Goal: Information Seeking & Learning: Check status

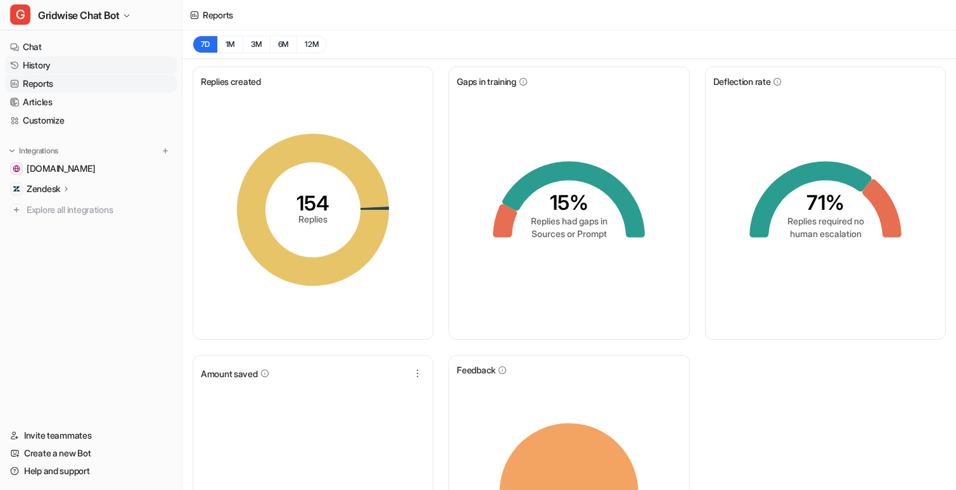
click at [42, 64] on link "History" at bounding box center [91, 65] width 172 height 18
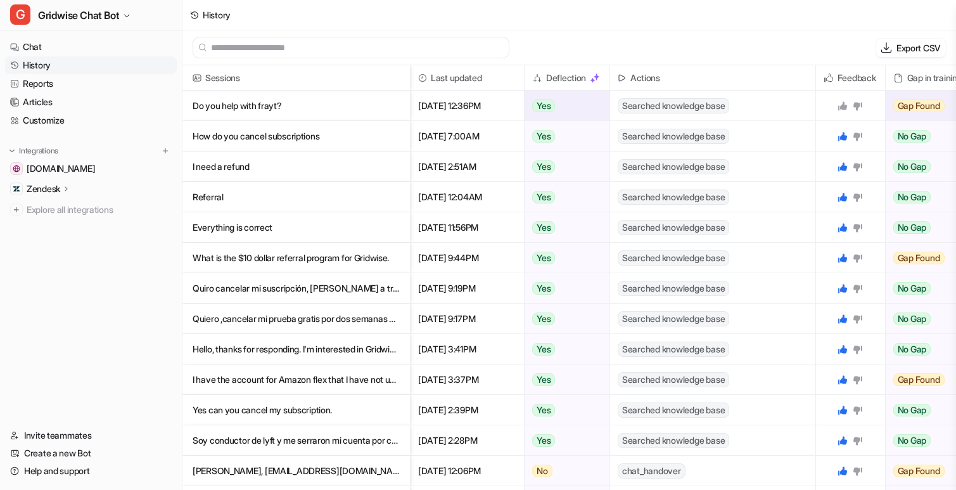
click at [295, 102] on p "Do you help with frayt?" at bounding box center [296, 106] width 207 height 30
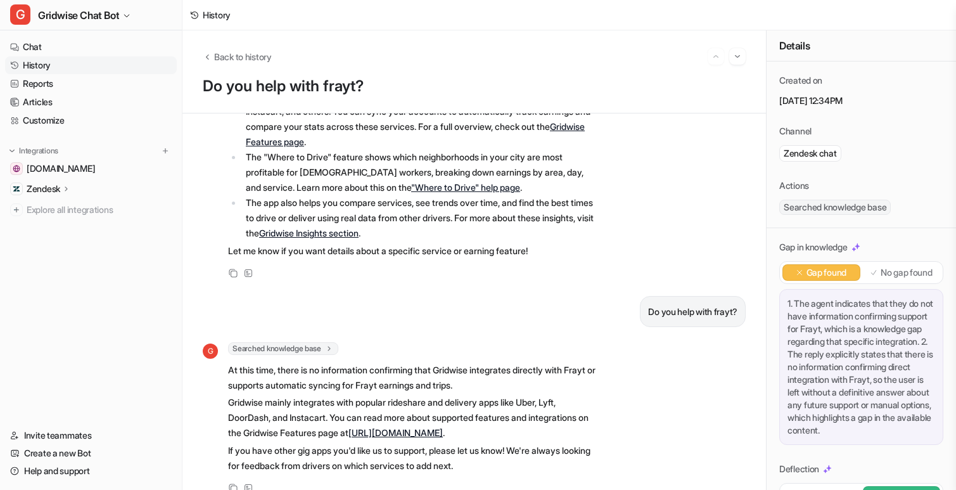
scroll to position [176, 0]
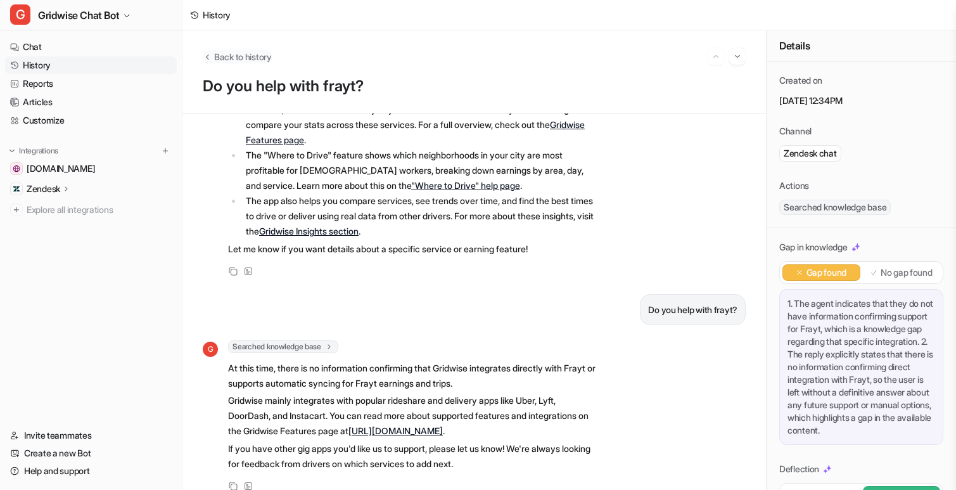
click at [251, 61] on span "Back to history" at bounding box center [243, 56] width 58 height 13
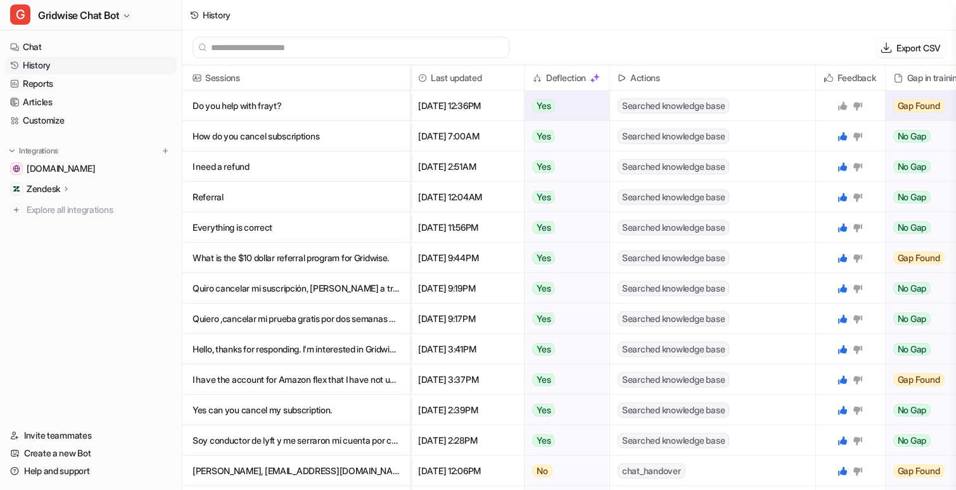
click at [839, 107] on icon at bounding box center [842, 105] width 9 height 9
click at [60, 80] on link "Reports" at bounding box center [91, 84] width 172 height 18
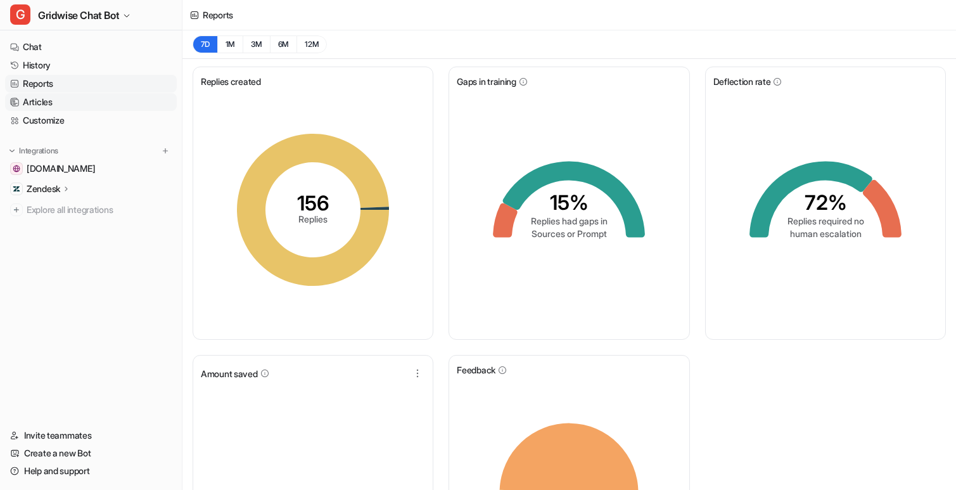
click at [66, 103] on link "Articles" at bounding box center [91, 102] width 172 height 18
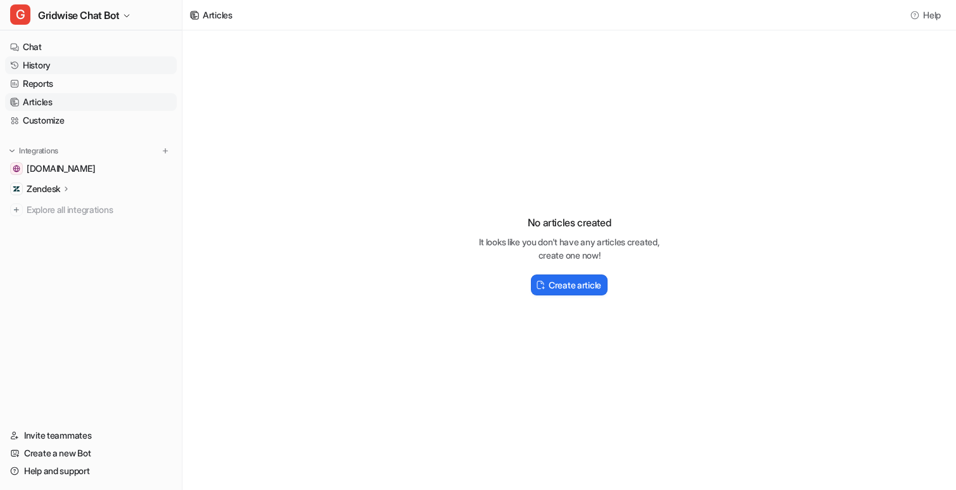
click at [51, 63] on link "History" at bounding box center [91, 65] width 172 height 18
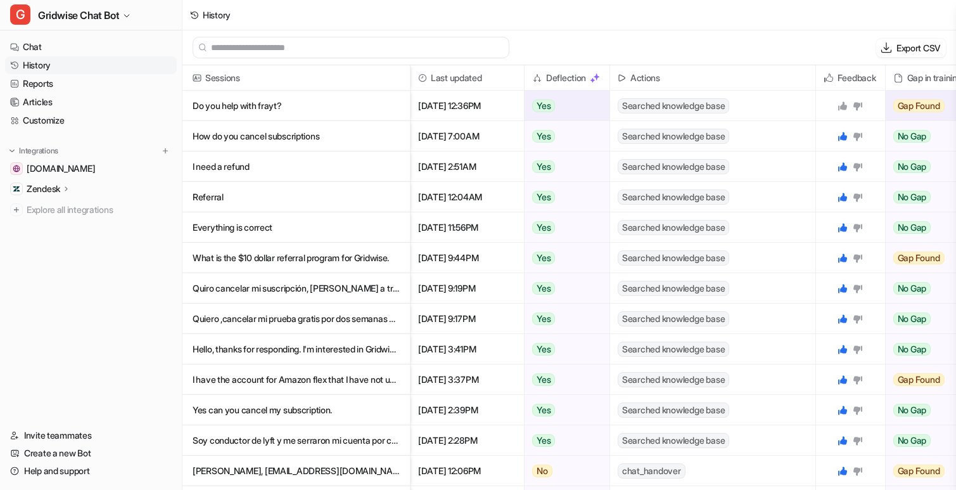
click at [839, 108] on icon at bounding box center [842, 105] width 9 height 9
click at [78, 11] on span "Gridwise Chat Bot" at bounding box center [78, 15] width 81 height 18
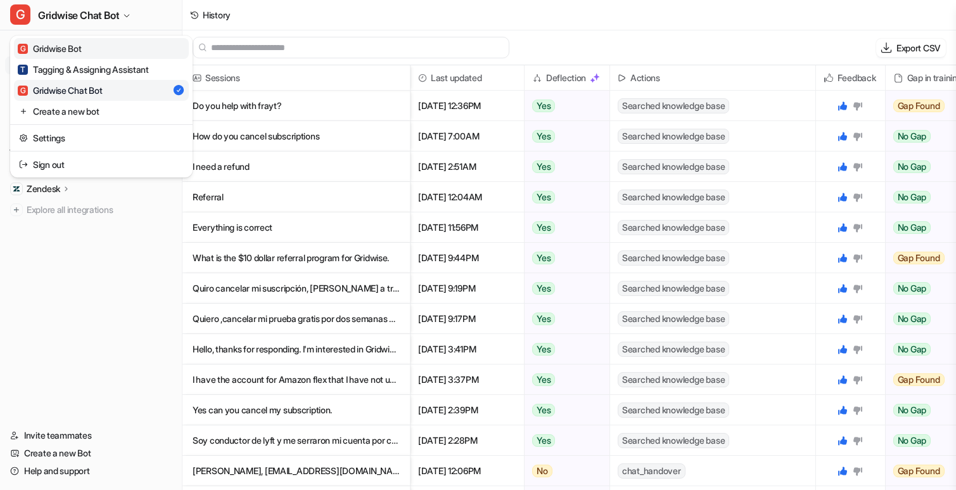
click at [108, 53] on link "G Gridwise Bot" at bounding box center [101, 48] width 175 height 21
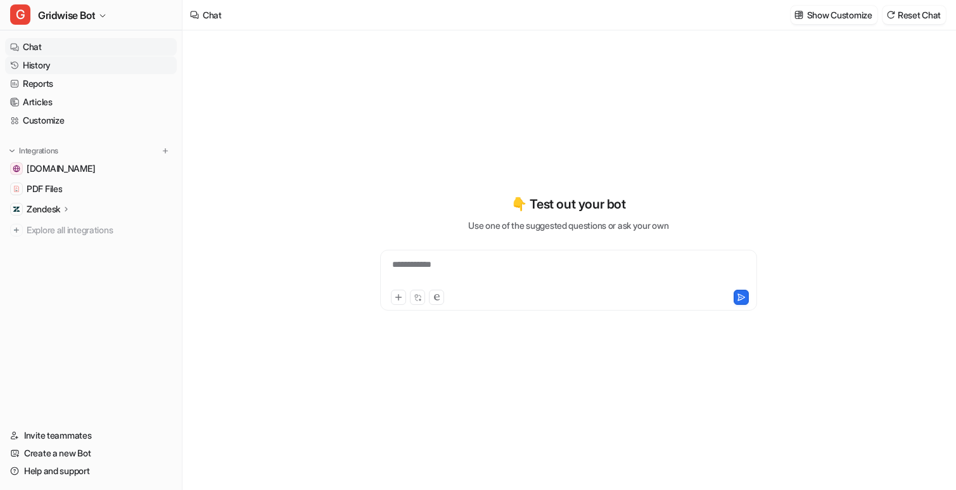
click at [77, 68] on link "History" at bounding box center [91, 65] width 172 height 18
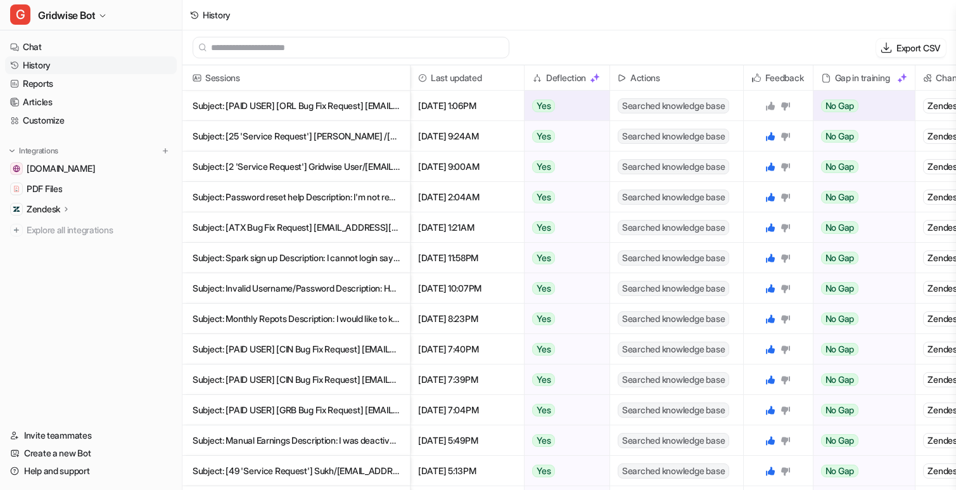
click at [360, 97] on p "Subject: [PAID USER] [ORL Bug Fix Request] [EMAIL_ADDRESS][DOMAIN_NAME] Descrip…" at bounding box center [296, 106] width 207 height 30
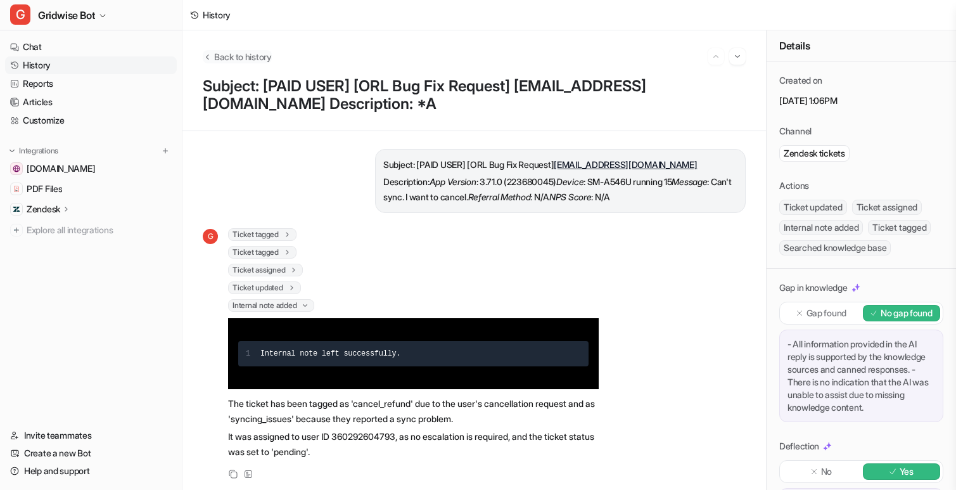
click at [227, 56] on span "Back to history" at bounding box center [243, 56] width 58 height 13
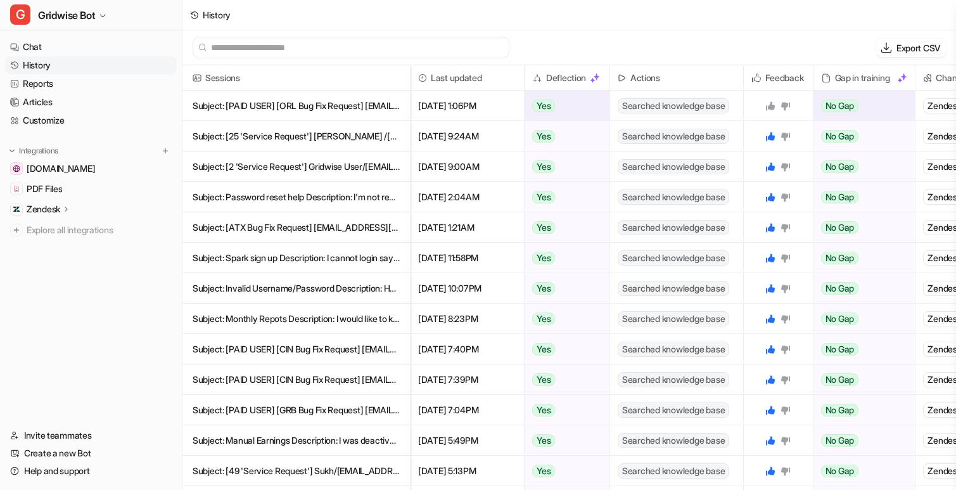
click at [771, 103] on icon at bounding box center [770, 105] width 9 height 9
